Goal: Check status

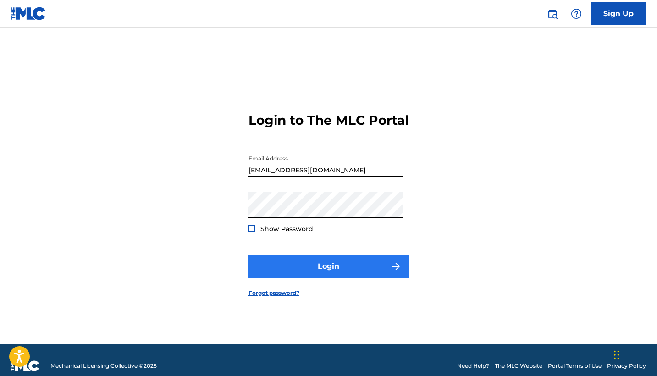
click at [316, 278] on button "Login" at bounding box center [329, 266] width 161 height 23
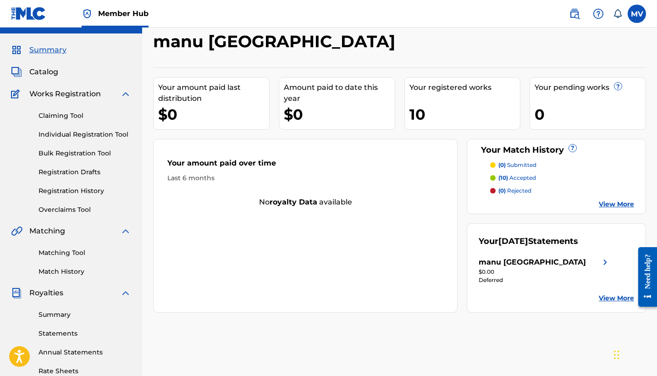
scroll to position [72, 0]
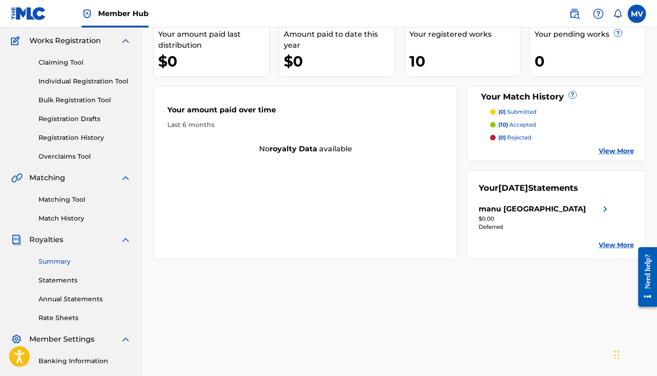
click at [57, 265] on link "Summary" at bounding box center [85, 262] width 93 height 10
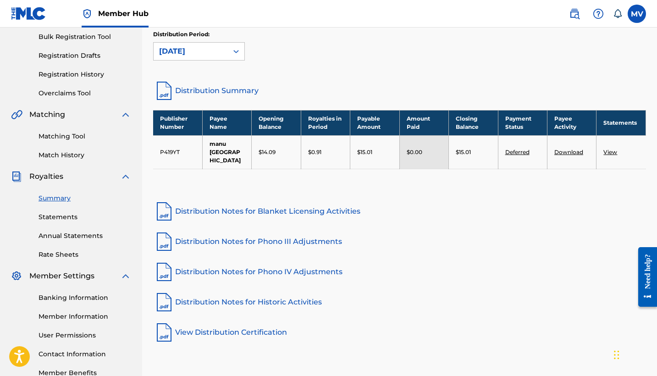
scroll to position [133, 0]
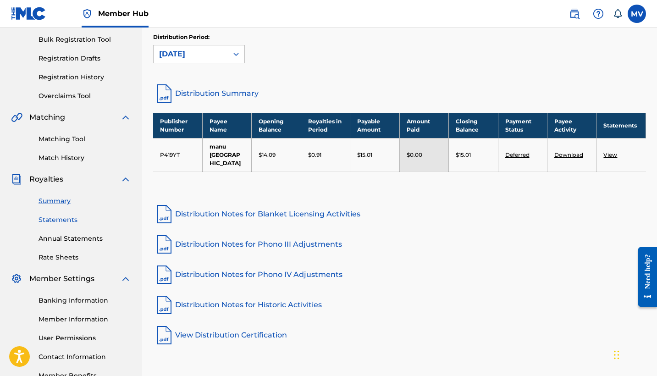
click at [51, 219] on link "Statements" at bounding box center [85, 220] width 93 height 10
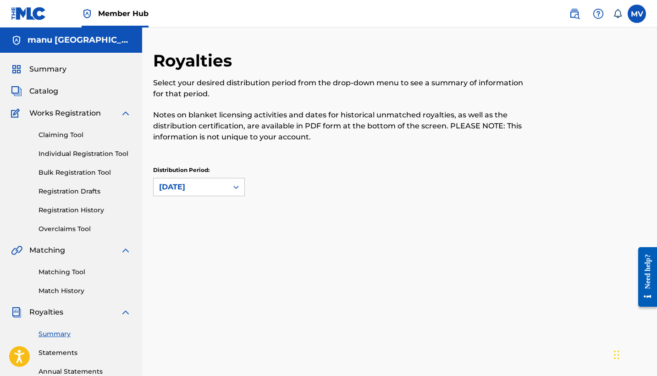
scroll to position [133, 0]
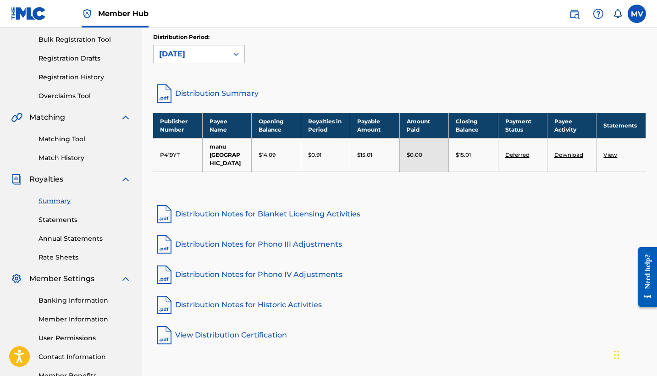
click at [615, 151] on link "View" at bounding box center [611, 154] width 14 height 7
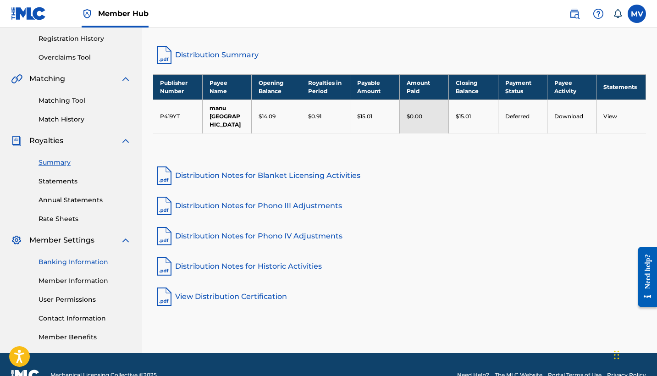
scroll to position [197, 0]
